Goal: Task Accomplishment & Management: Use online tool/utility

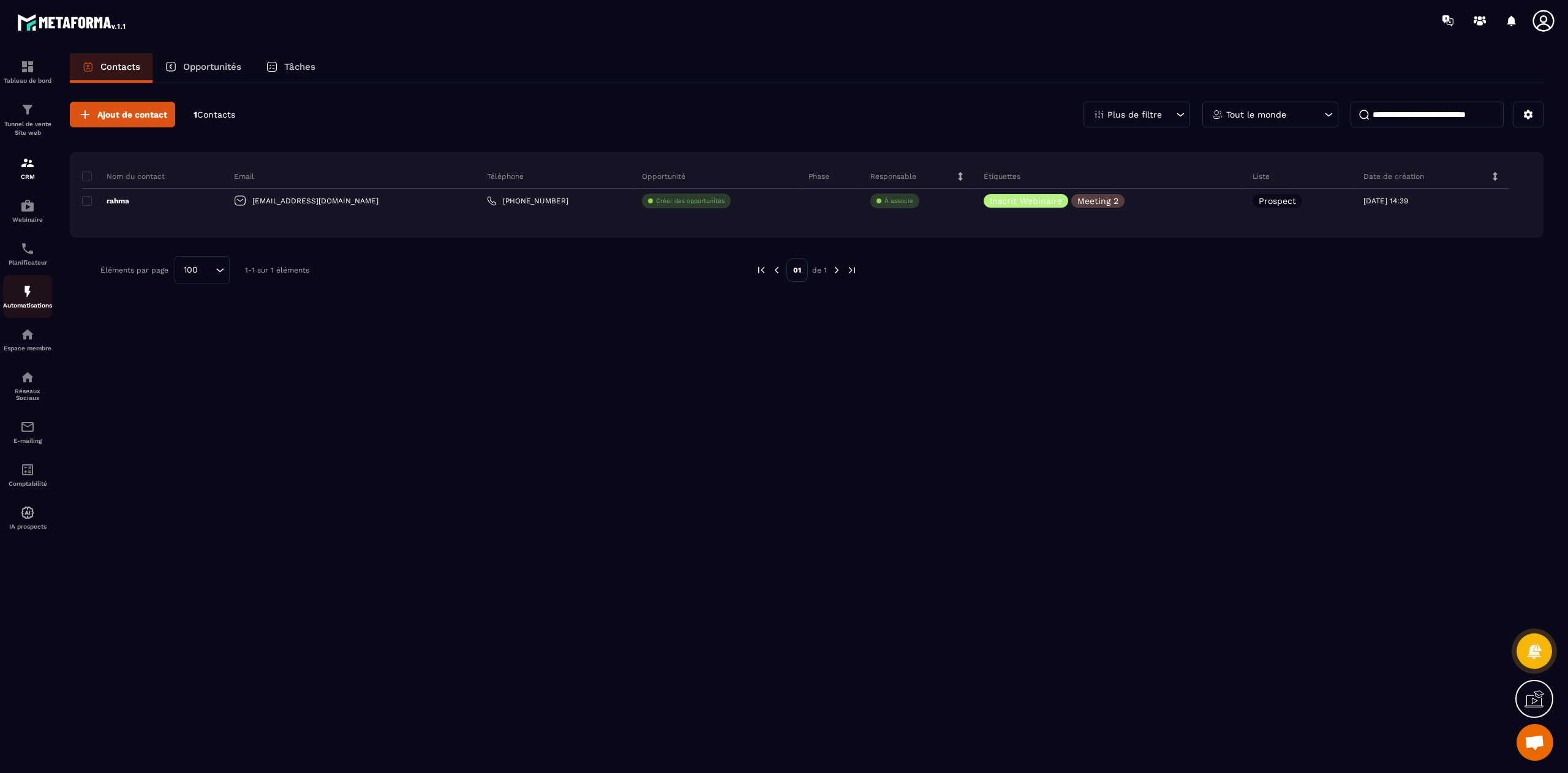
click at [22, 303] on div "Automatisations" at bounding box center [27, 297] width 49 height 25
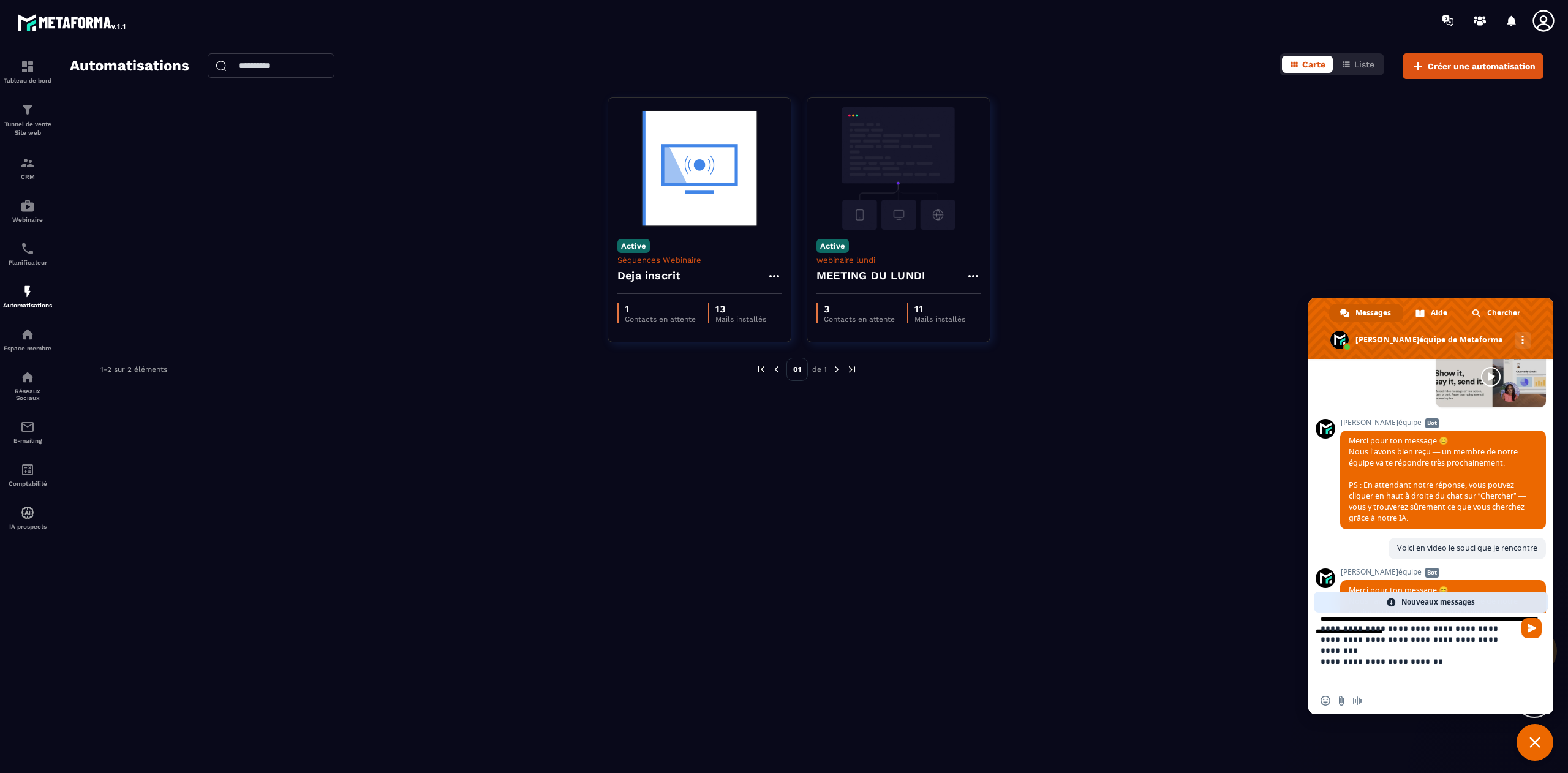
type textarea "**********"
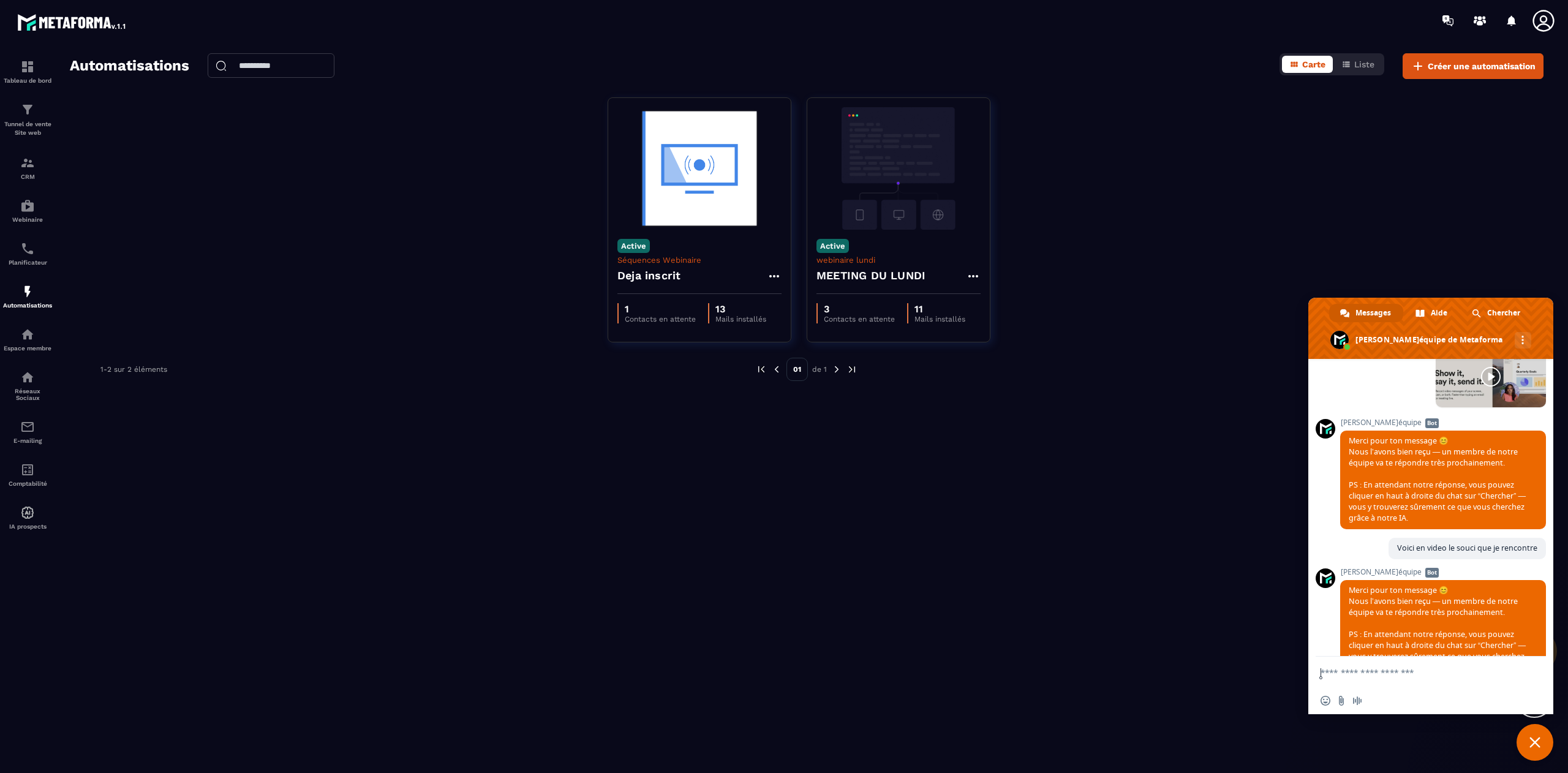
scroll to position [10021, 0]
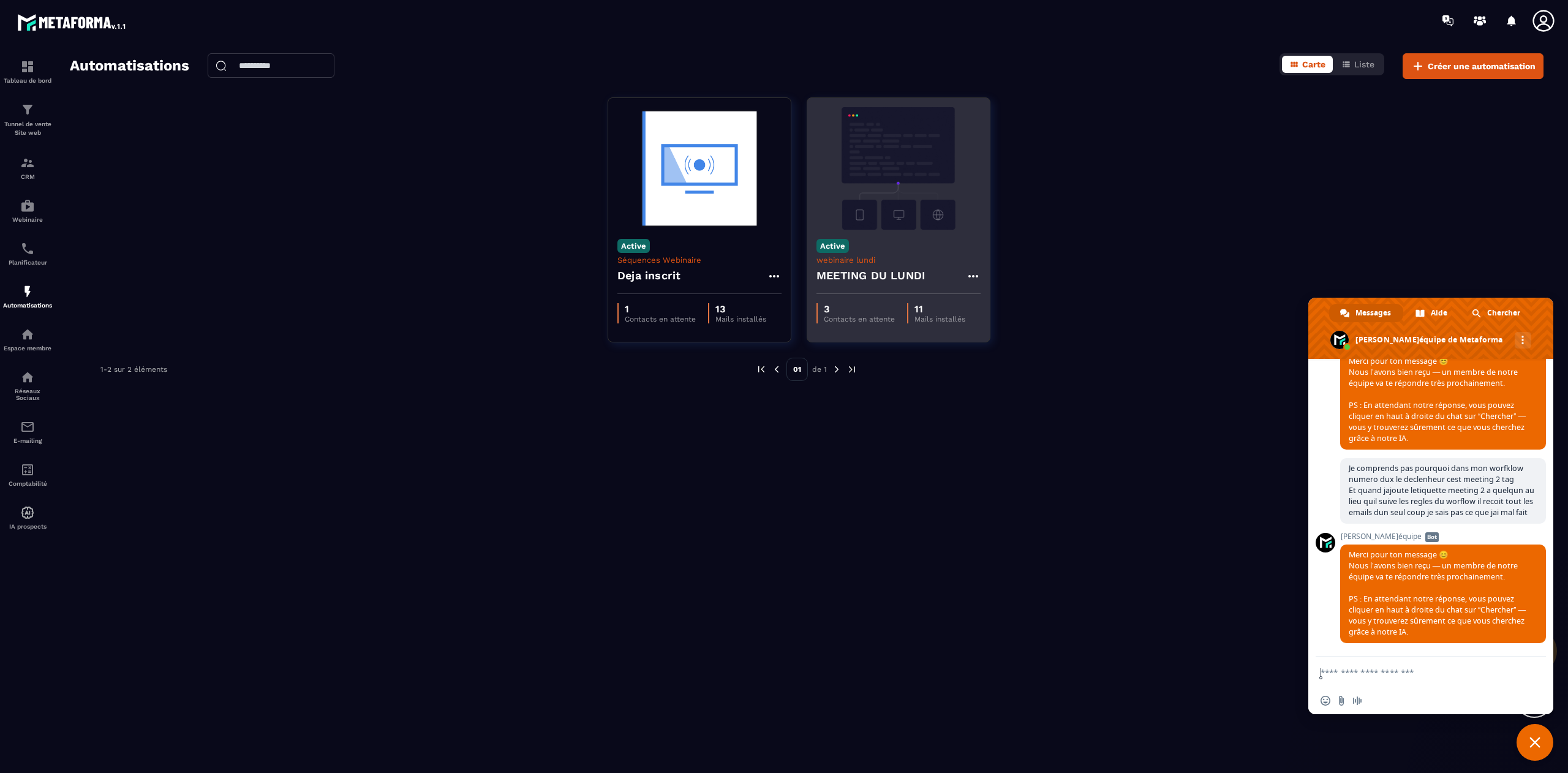
click at [905, 199] on img at bounding box center [899, 168] width 164 height 123
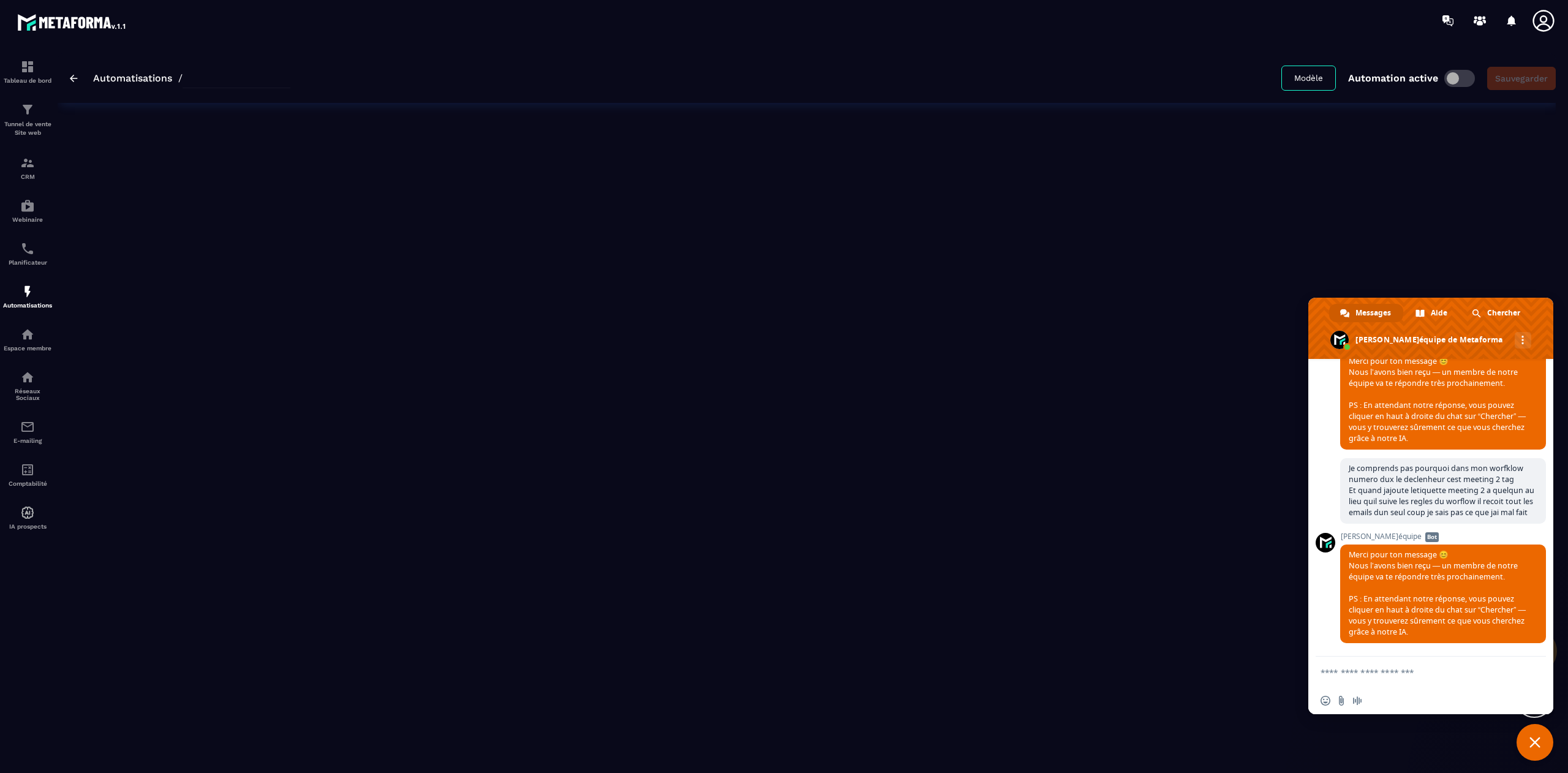
type input "**********"
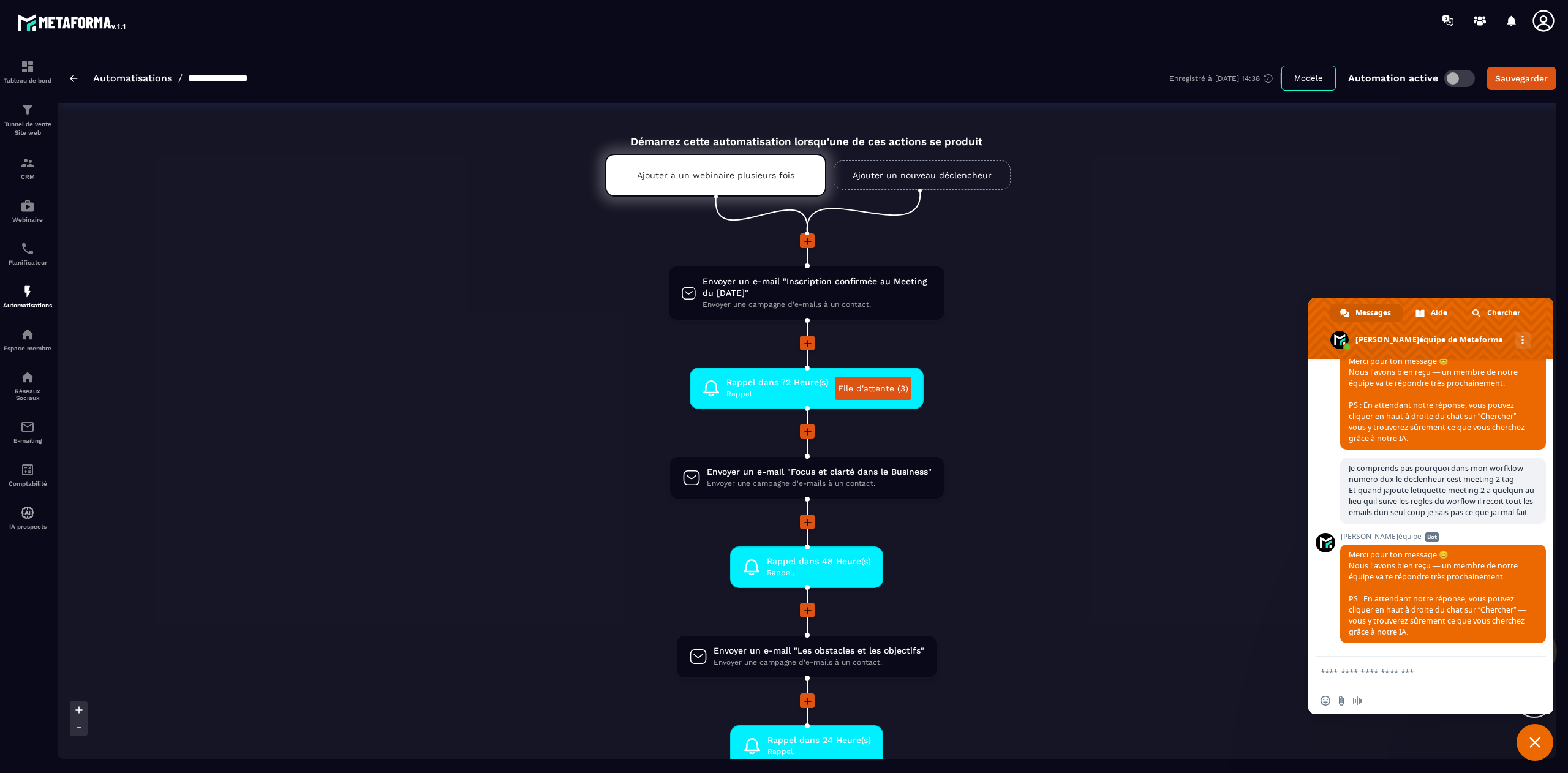
click at [1540, 743] on span "Fermer le chat" at bounding box center [1534, 742] width 11 height 11
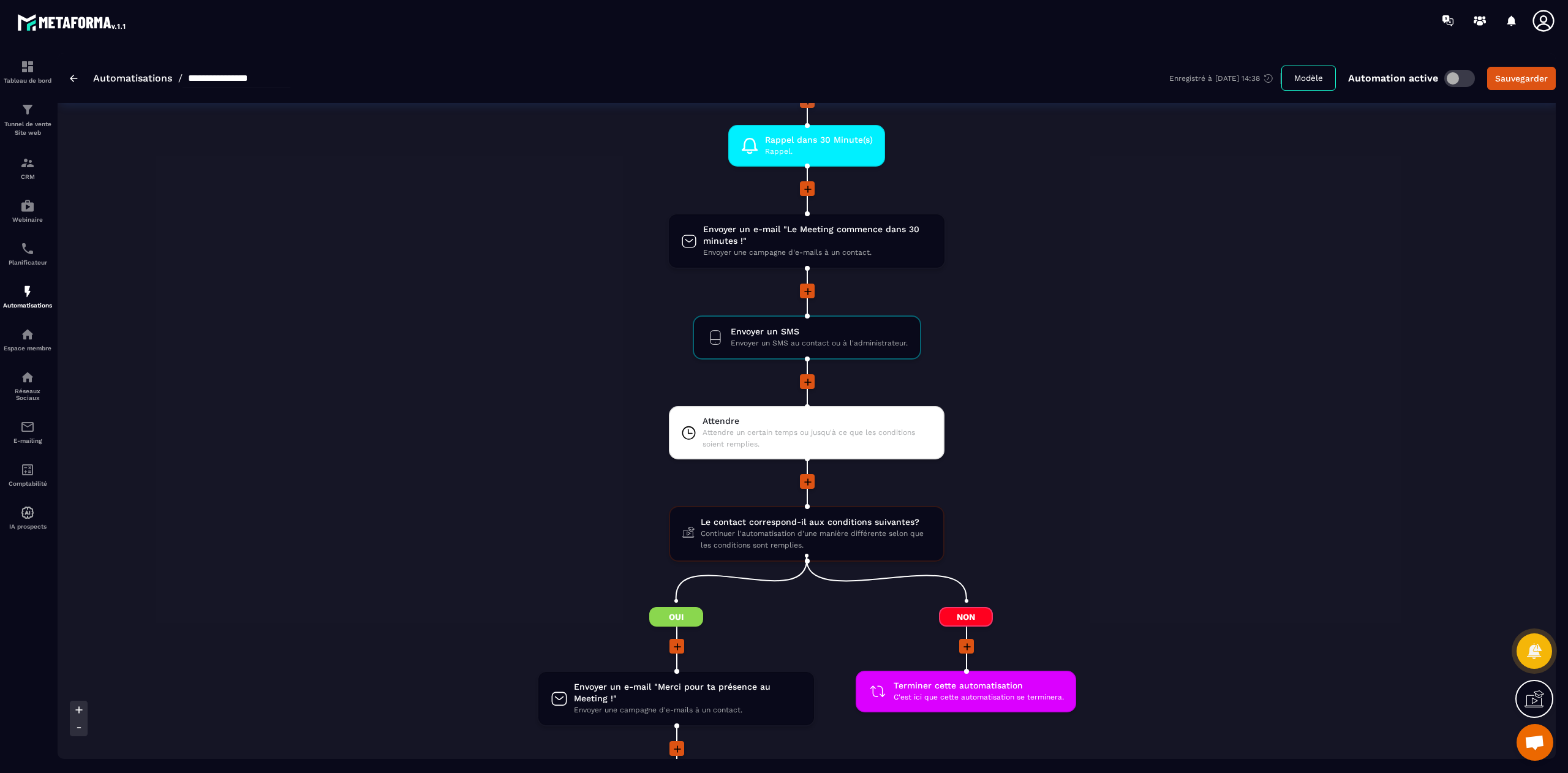
scroll to position [959, 0]
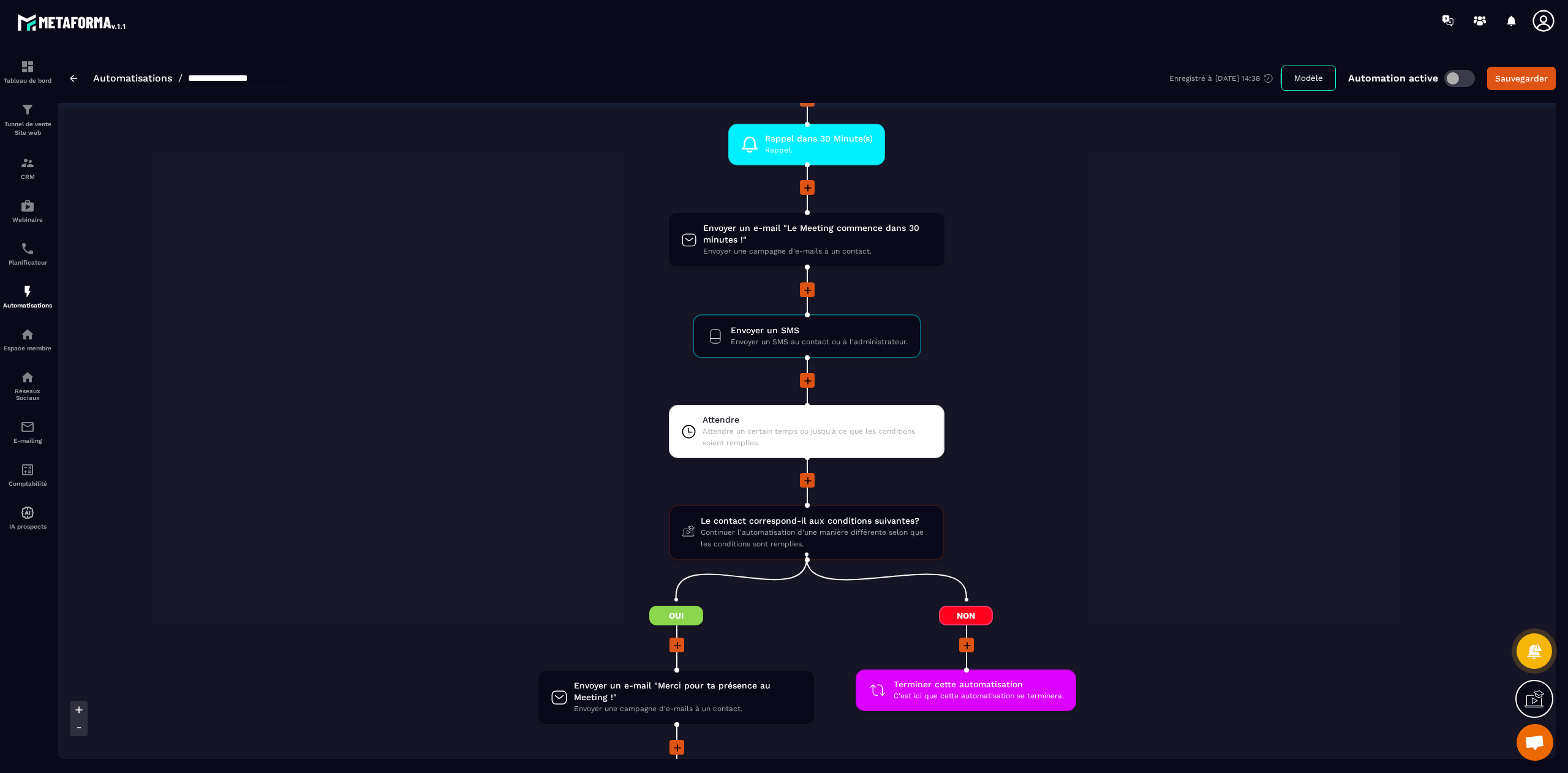
click at [75, 82] on div "**********" at bounding box center [181, 78] width 221 height 20
click at [73, 78] on img at bounding box center [74, 78] width 8 height 7
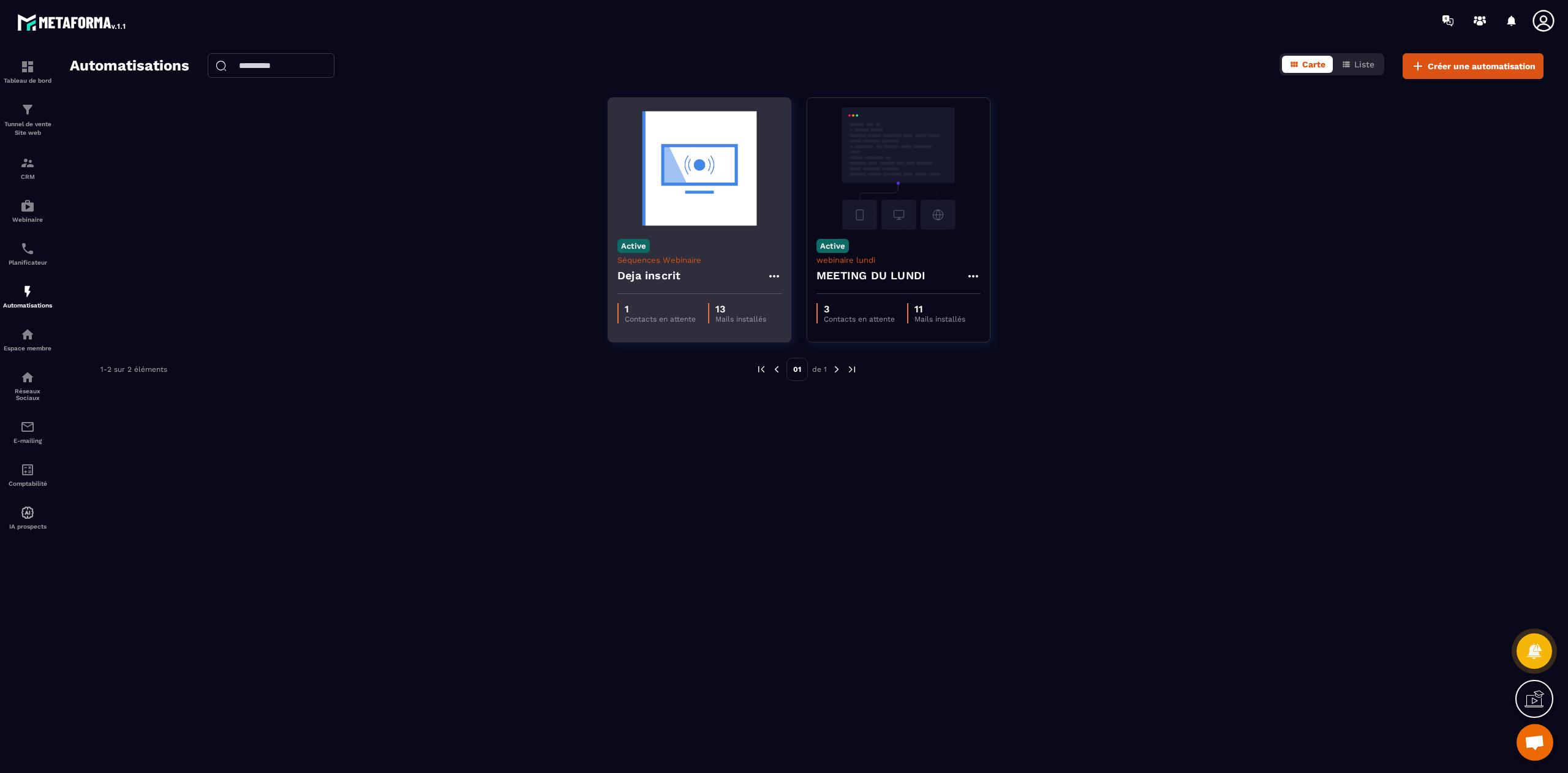
click at [702, 227] on img at bounding box center [699, 168] width 164 height 123
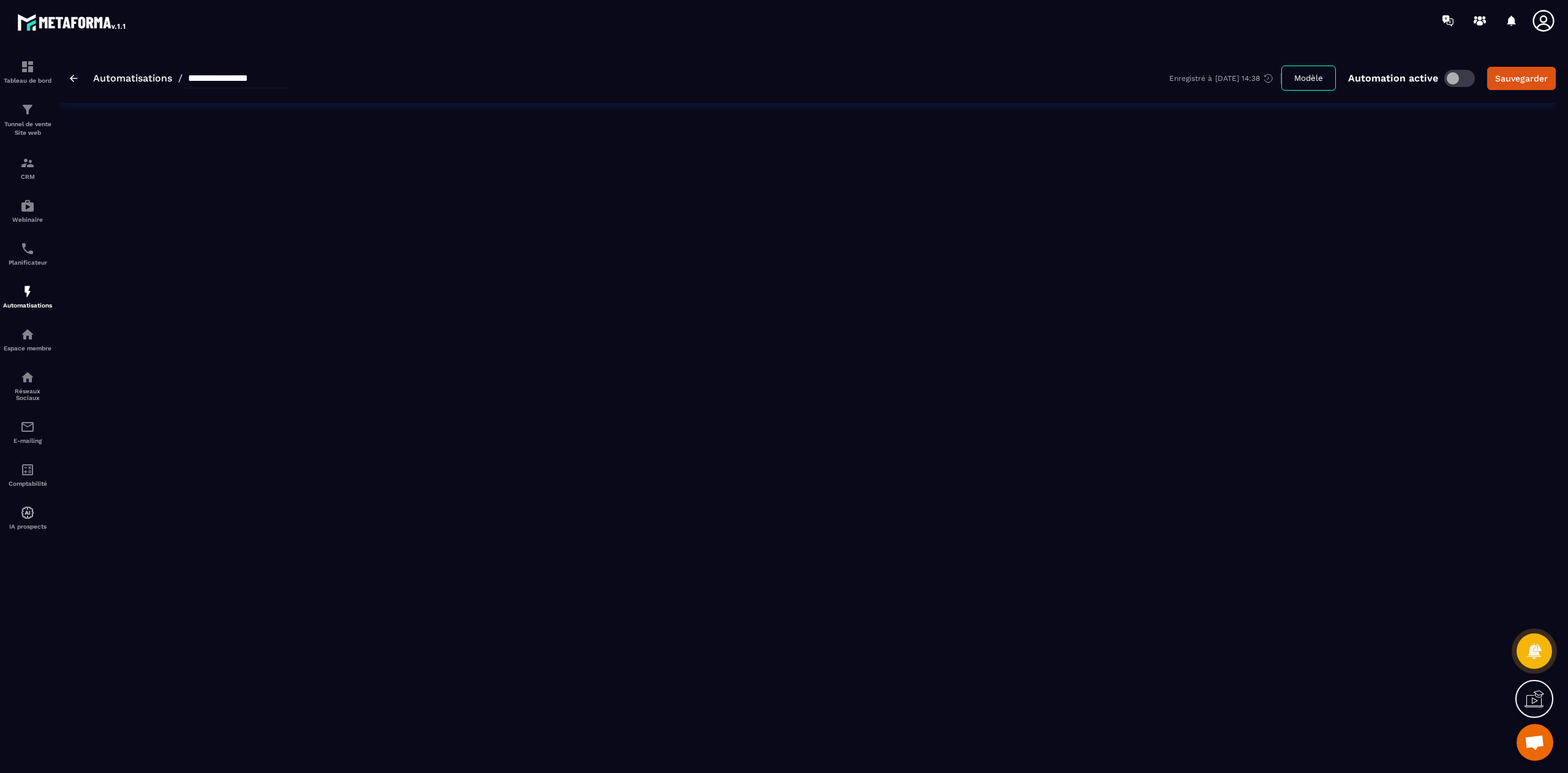
type input "**********"
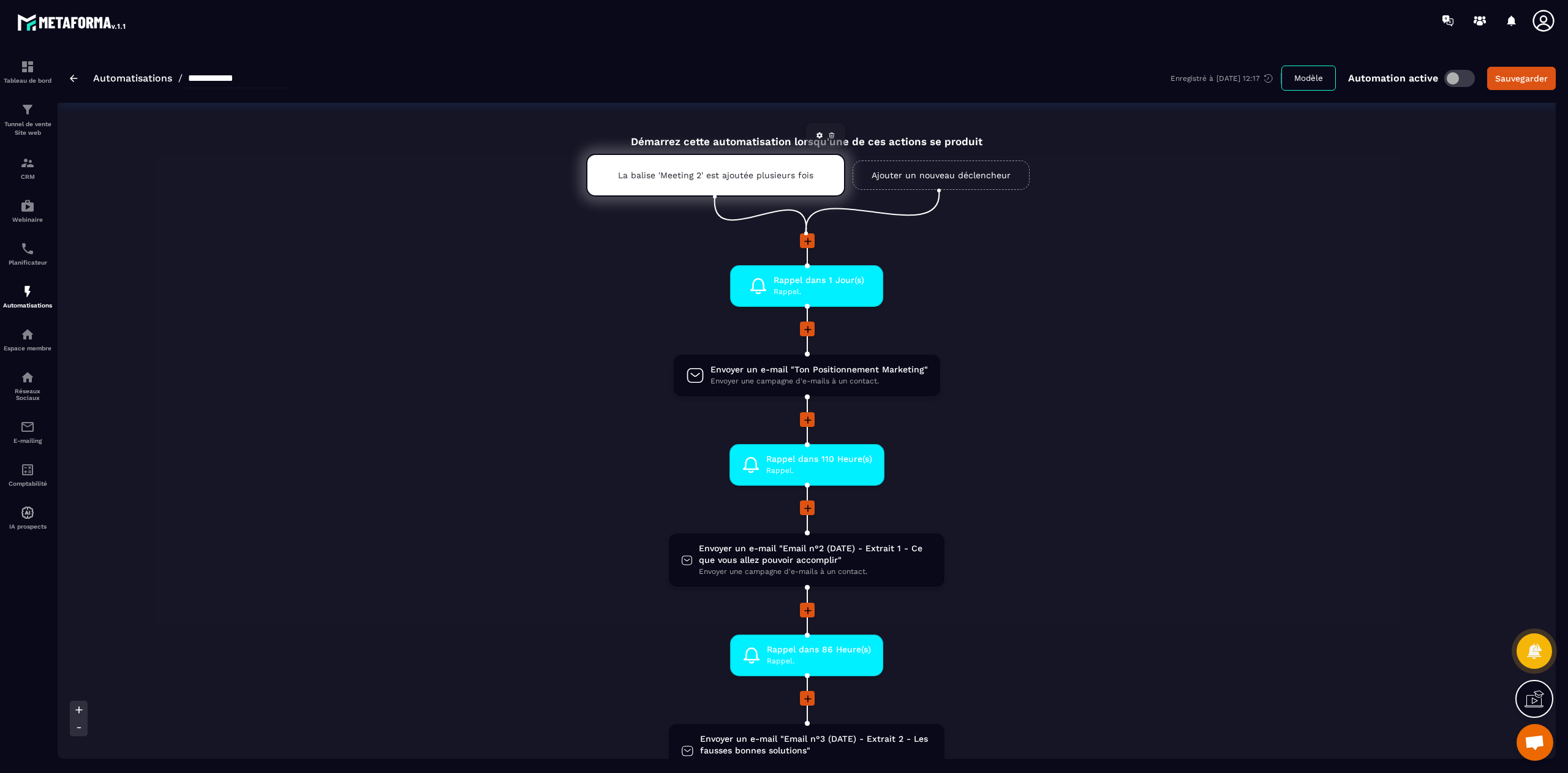
click at [711, 166] on div "La balise 'Meeting 2' est ajoutée plusieurs fois" at bounding box center [716, 176] width 259 height 43
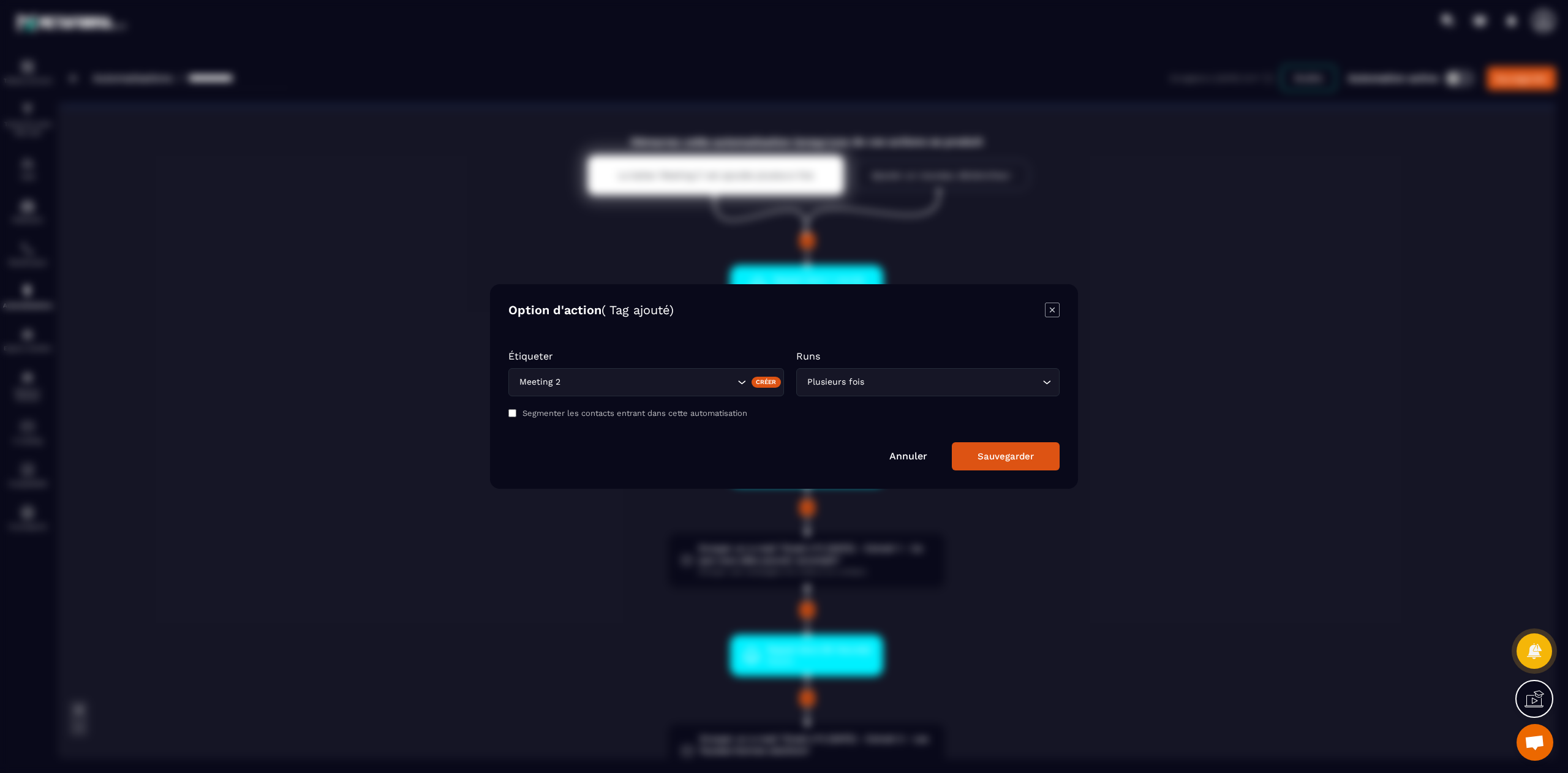
click at [909, 458] on link "Annuler" at bounding box center [908, 456] width 38 height 12
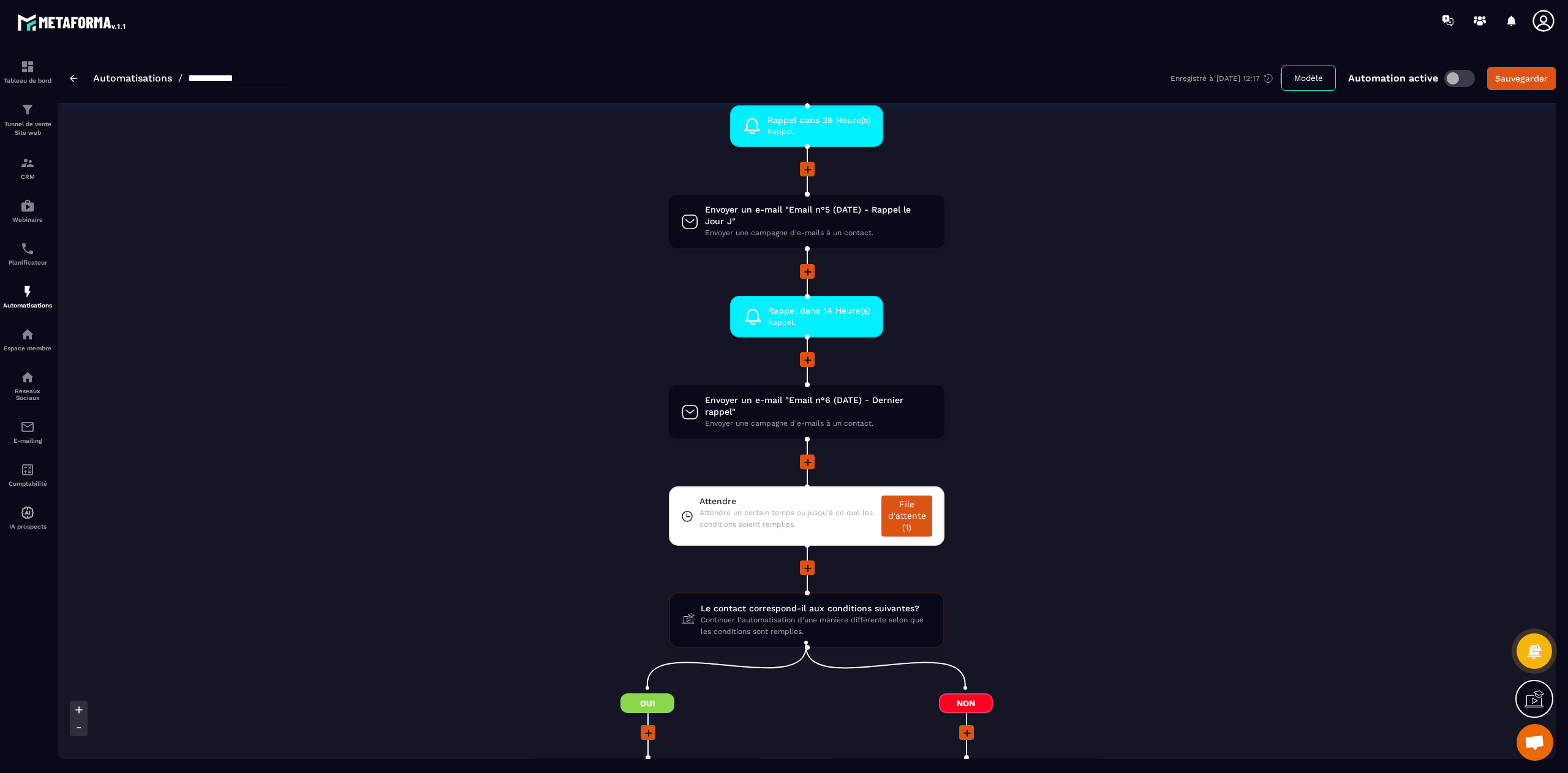
scroll to position [924, 0]
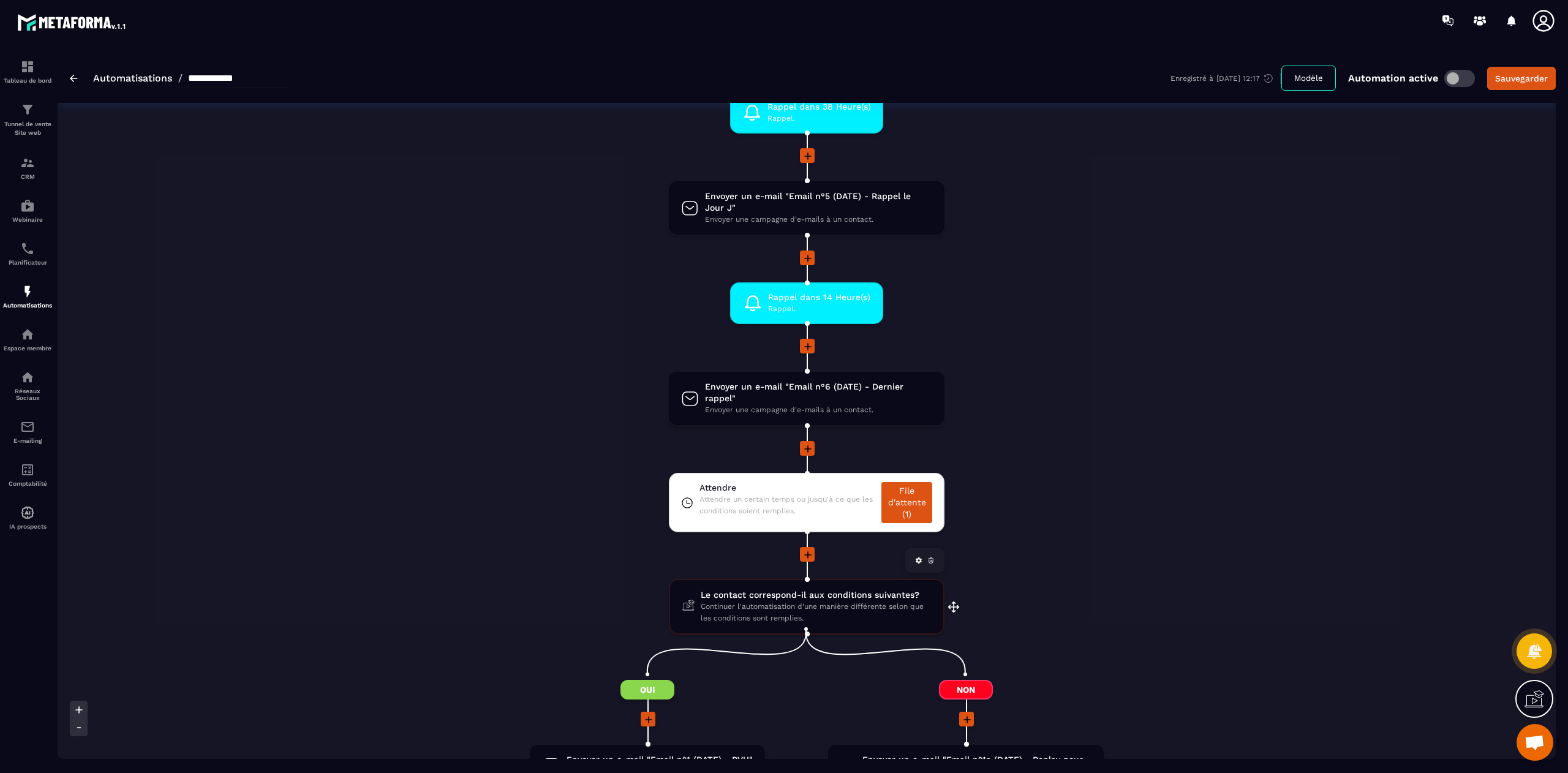
click at [791, 601] on span "Continuer l'automatisation d'une manière différente selon que les conditions so…" at bounding box center [815, 612] width 230 height 23
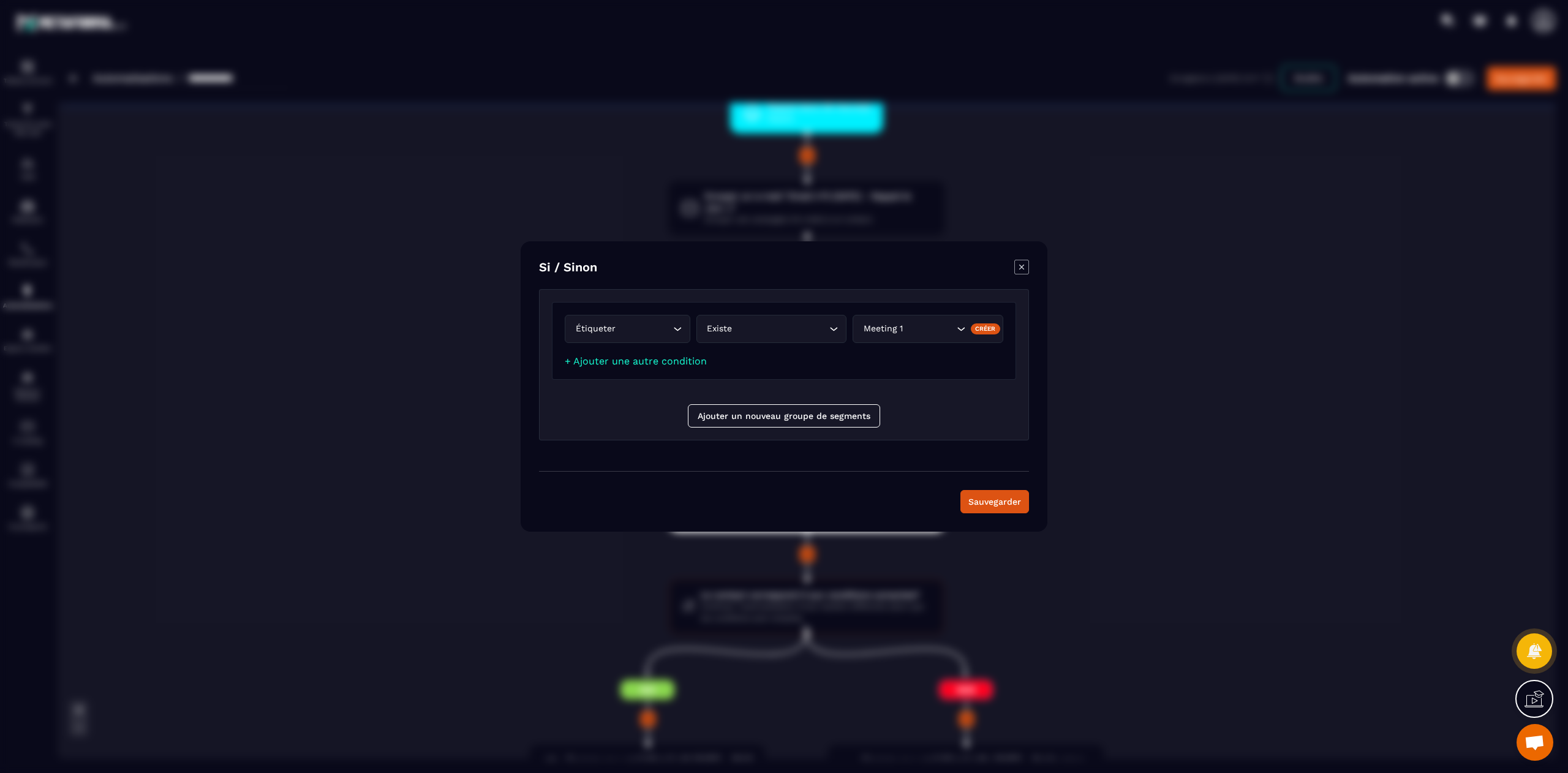
click at [1023, 272] on icon "Modal window" at bounding box center [1022, 267] width 15 height 15
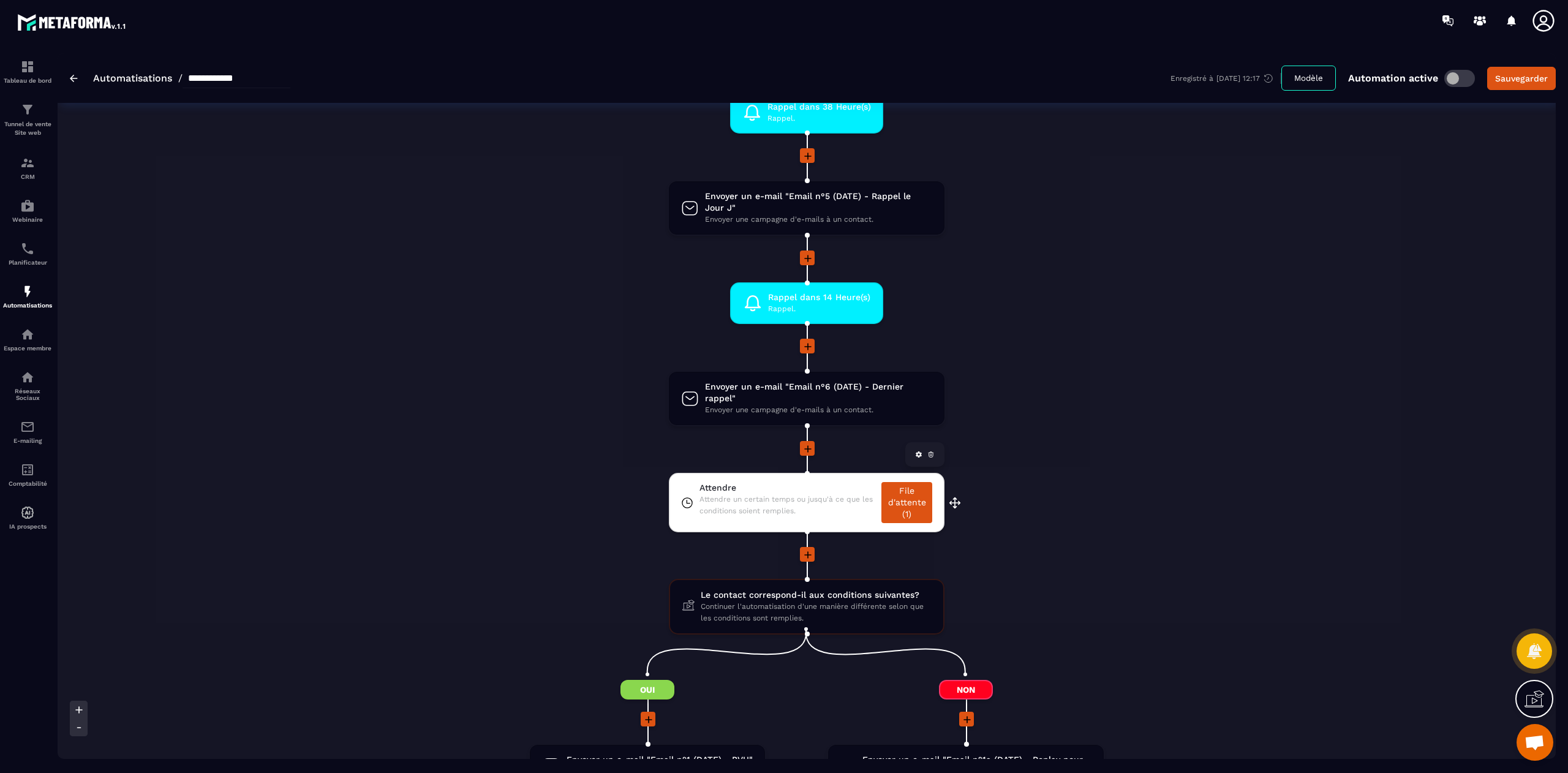
click at [795, 513] on div "Attendre Attendre un certain temps ou jusqu'à ce que les conditions soient remp…" at bounding box center [788, 503] width 176 height 41
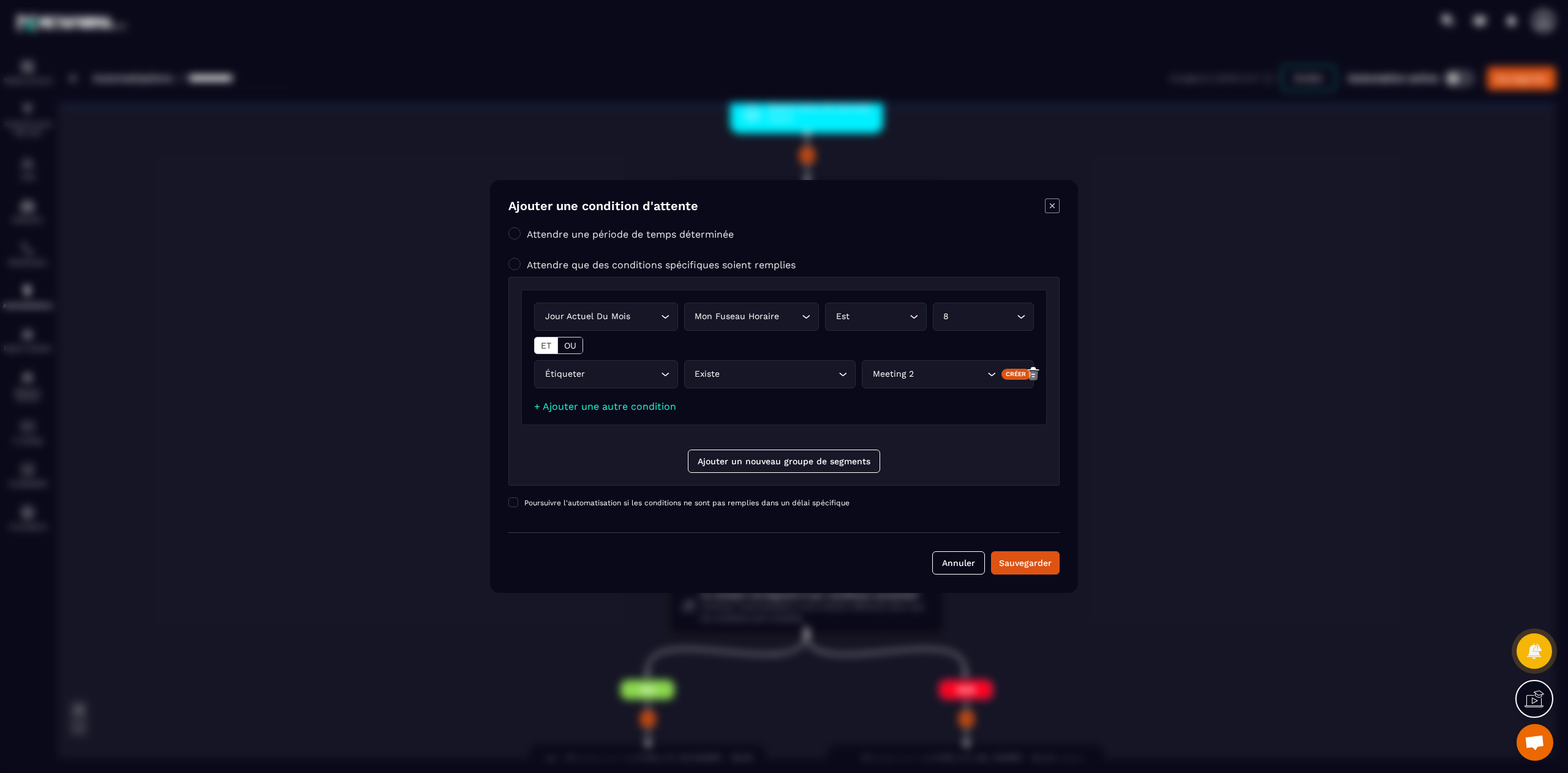
click at [1050, 207] on icon "Modal window" at bounding box center [1053, 206] width 5 height 5
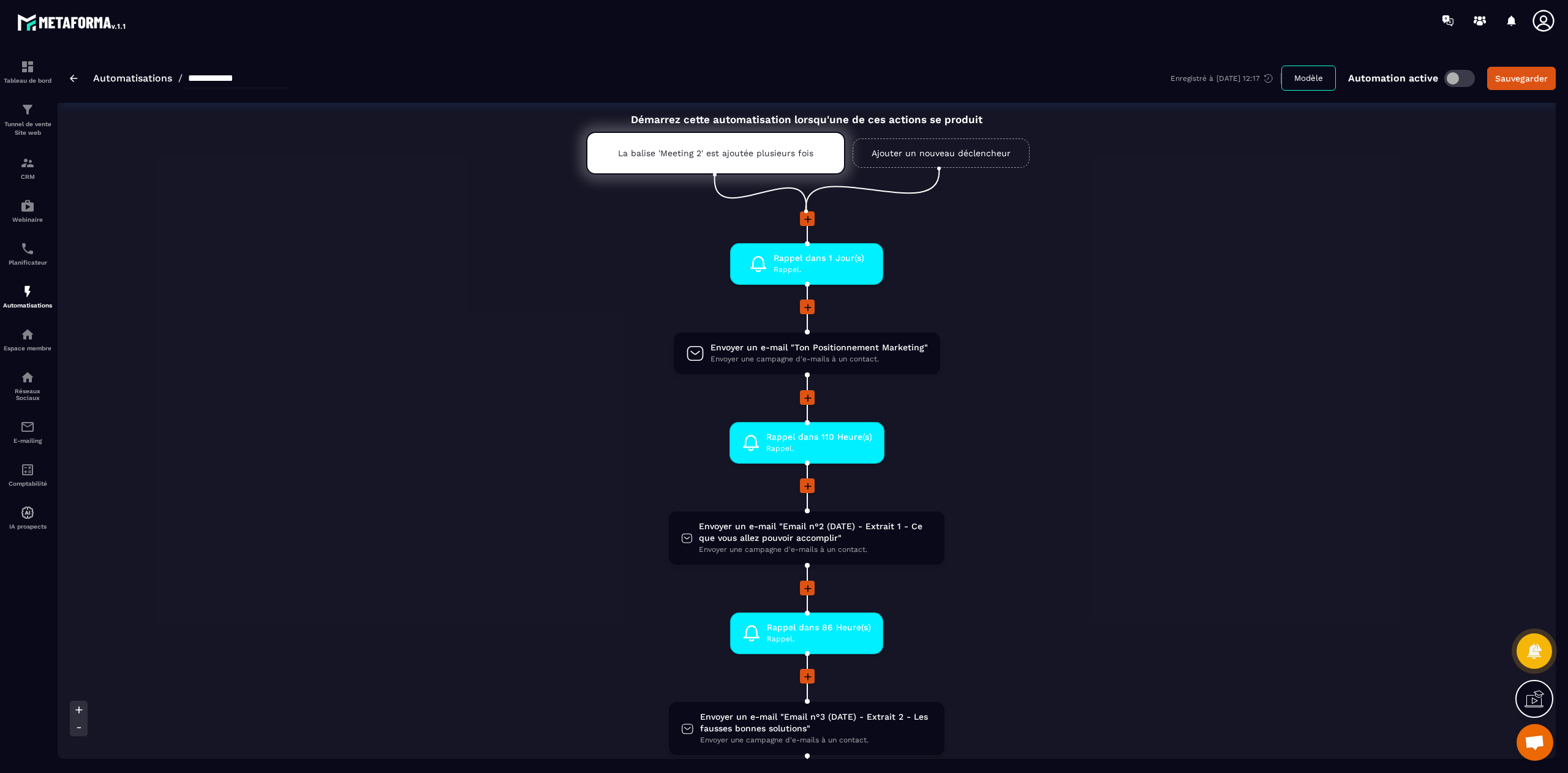
scroll to position [0, 0]
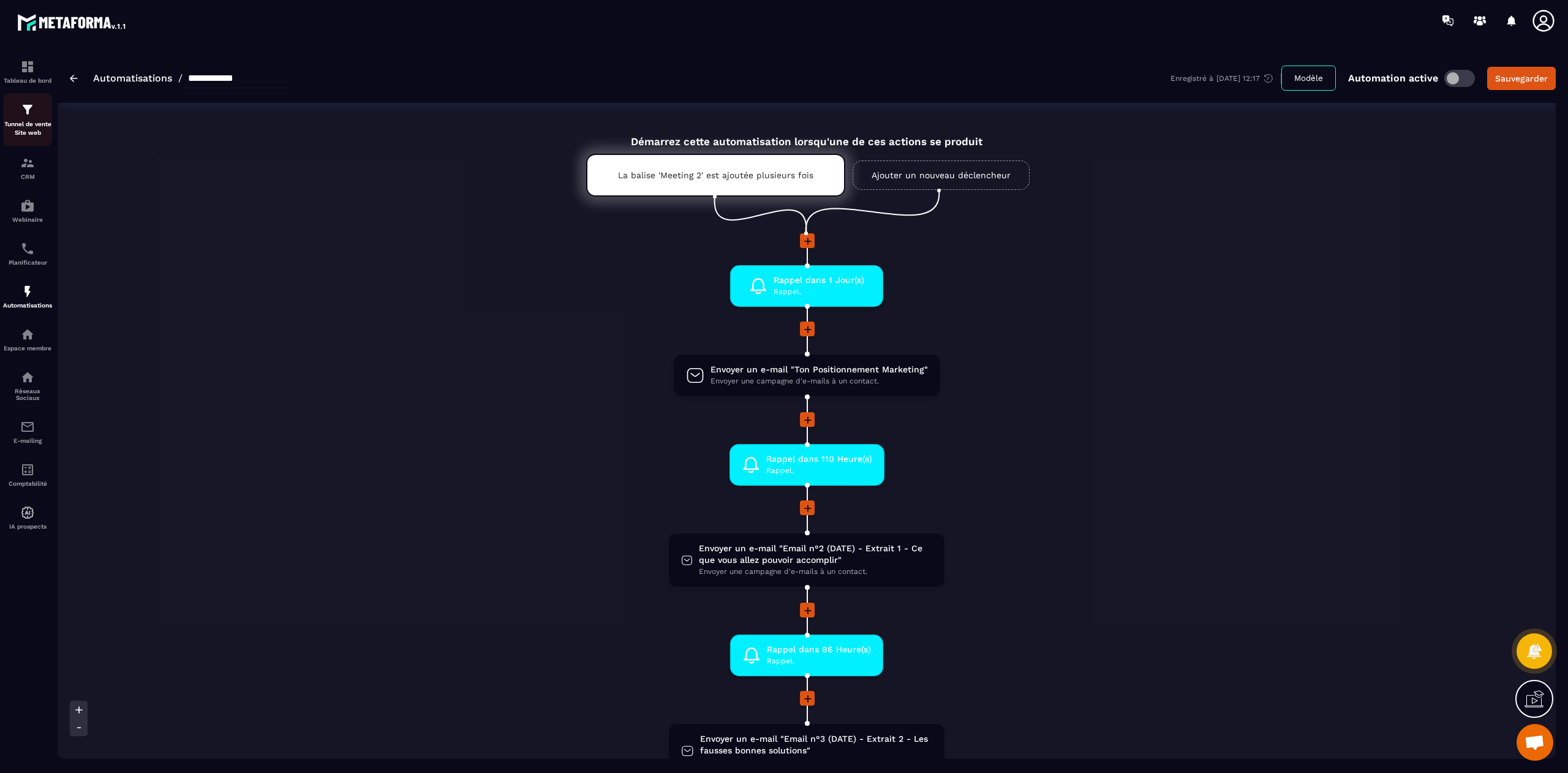
click at [20, 144] on link "Tunnel de vente Site web" at bounding box center [27, 119] width 49 height 54
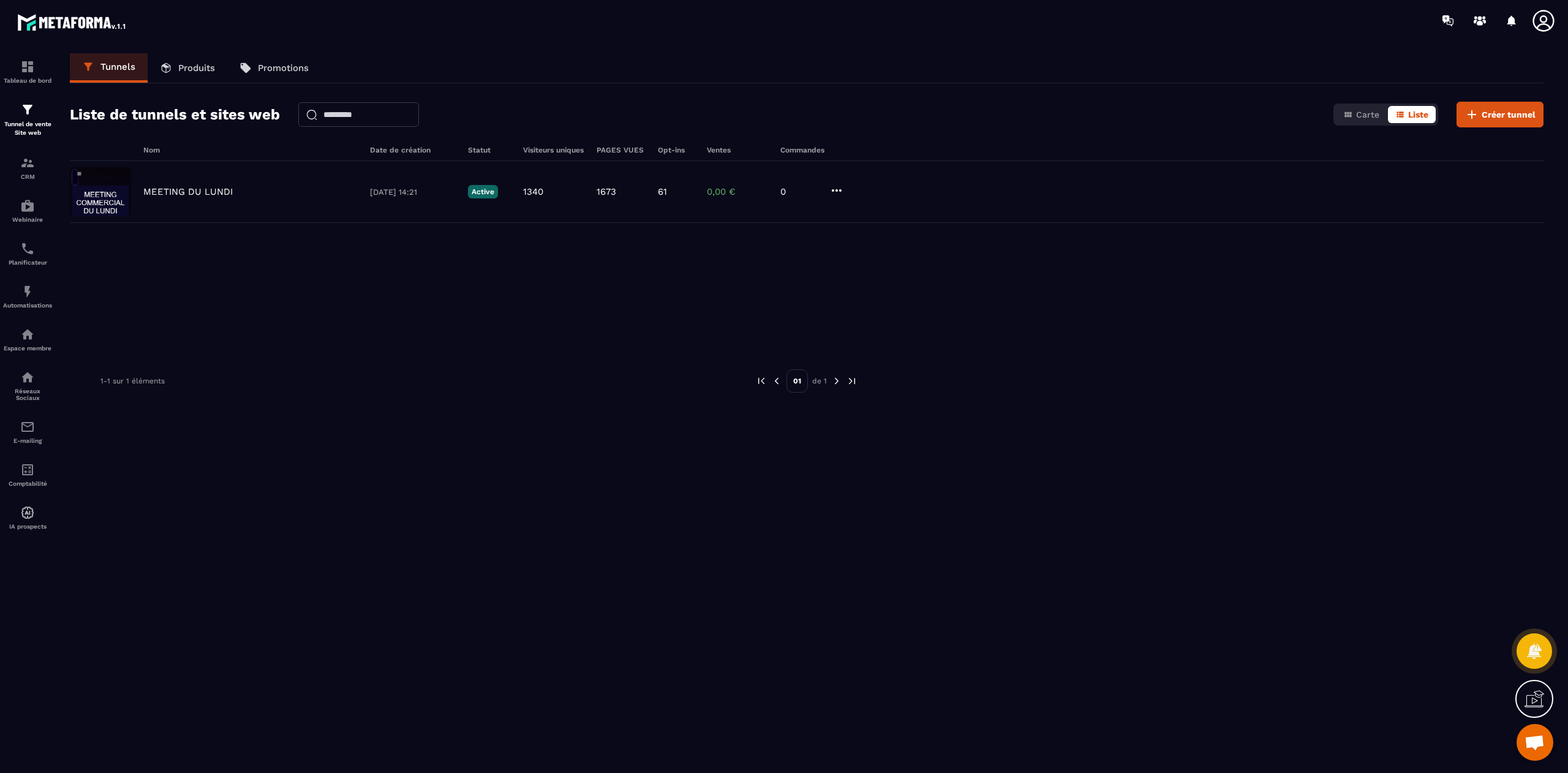
scroll to position [9538, 0]
click at [37, 300] on div "Automatisations" at bounding box center [27, 297] width 49 height 25
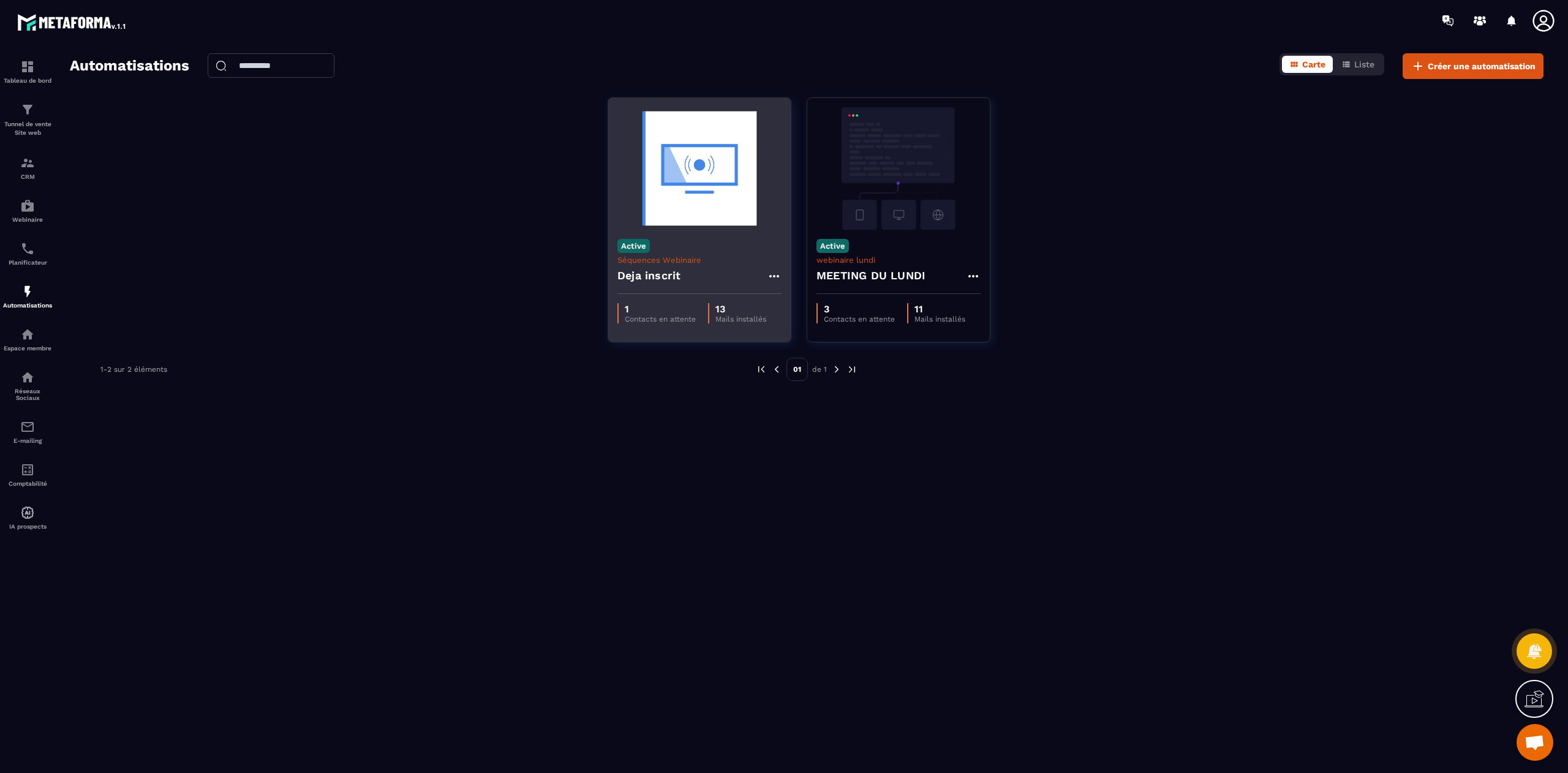
click at [723, 256] on p "Séquences Webinaire" at bounding box center [699, 260] width 164 height 9
click at [772, 280] on icon at bounding box center [774, 276] width 15 height 15
click at [811, 307] on link "Modifier" at bounding box center [805, 303] width 66 height 27
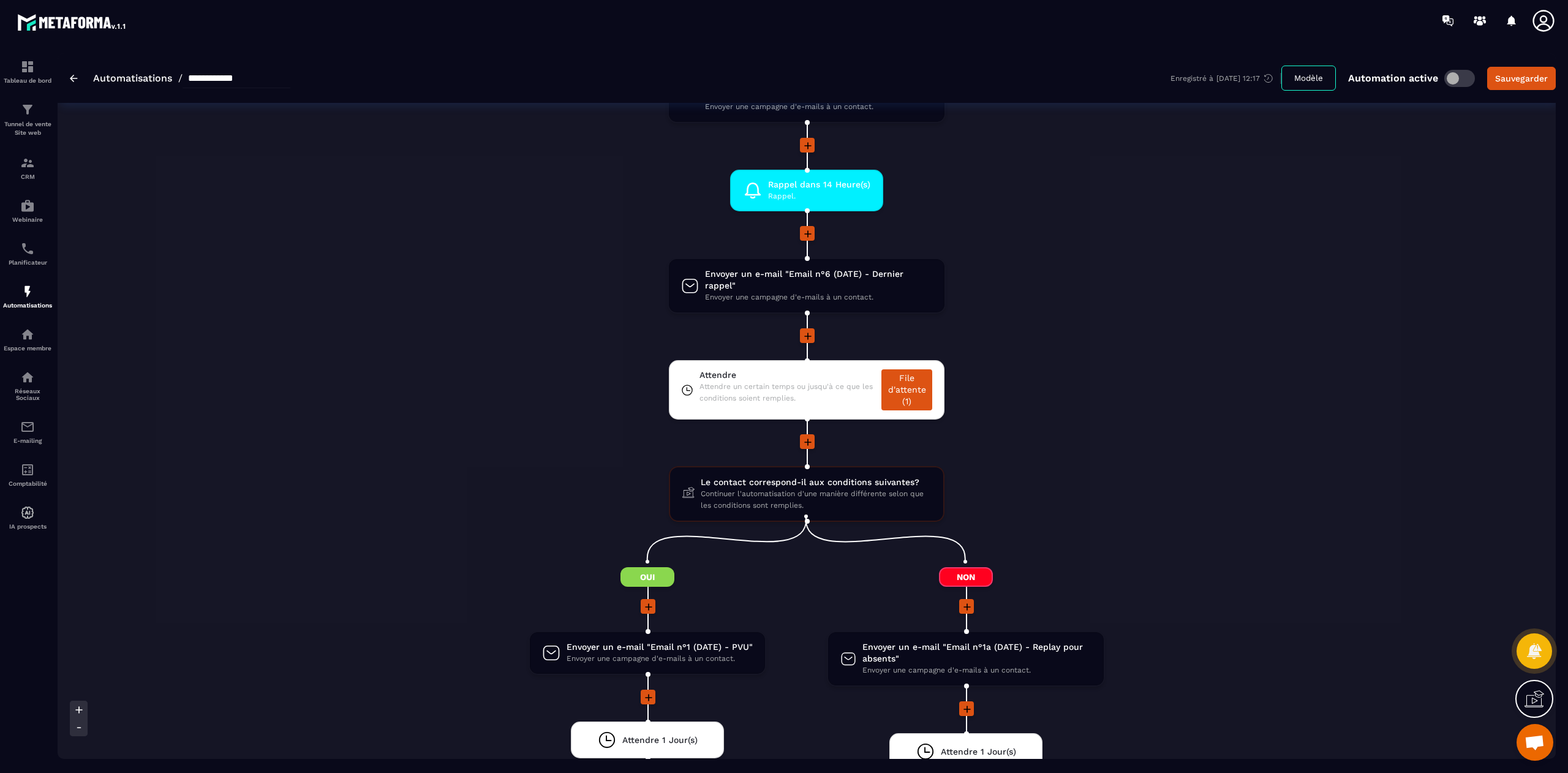
scroll to position [9527, 0]
